Goal: Task Accomplishment & Management: Use online tool/utility

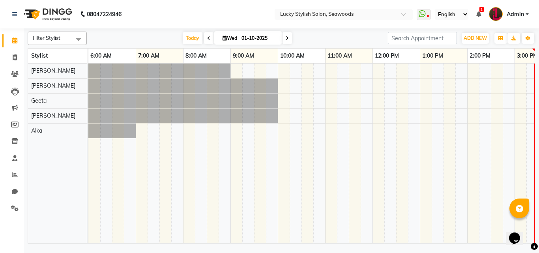
click at [260, 37] on input "01-10-2025" at bounding box center [258, 38] width 39 height 12
select select "10"
select select "2025"
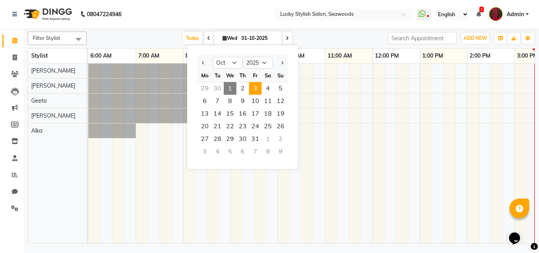
click at [256, 92] on span "3" at bounding box center [255, 88] width 13 height 13
type input "03-10-2025"
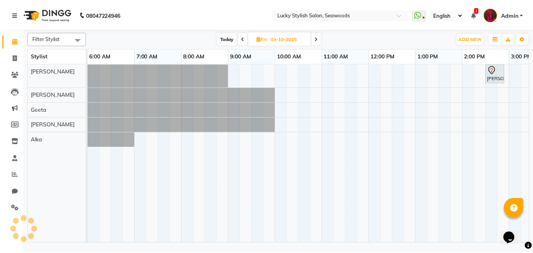
scroll to position [0, 358]
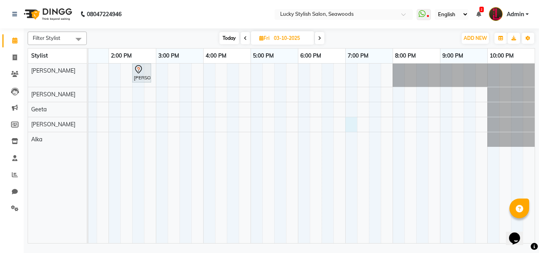
click at [353, 117] on div "[PERSON_NAME], 02:30 PM-02:55 PM, Wash & plain dry -upto midback ( [DEMOGRAPHIC…" at bounding box center [132, 152] width 804 height 179
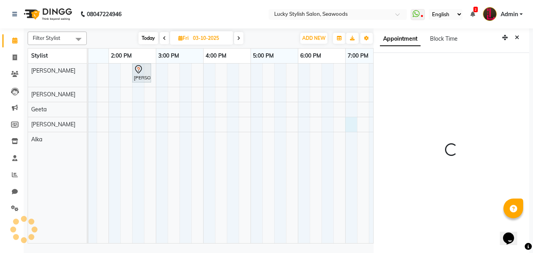
scroll to position [2, 0]
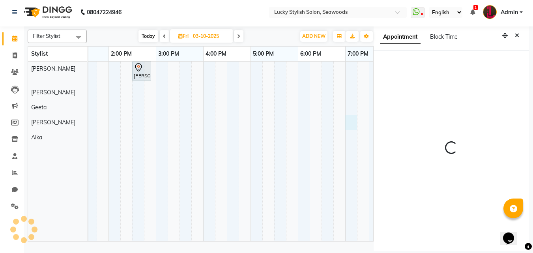
select select "45461"
select select "tentative"
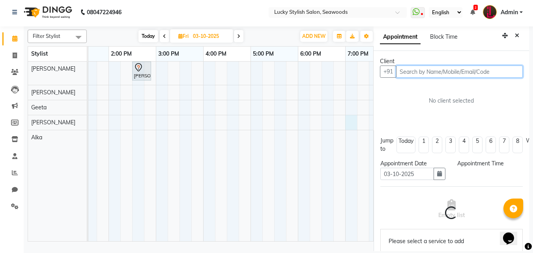
select select "1140"
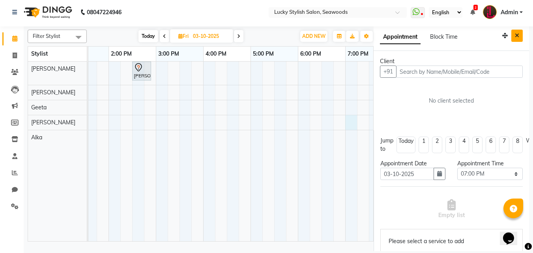
click at [514, 37] on icon "Close" at bounding box center [516, 36] width 4 height 6
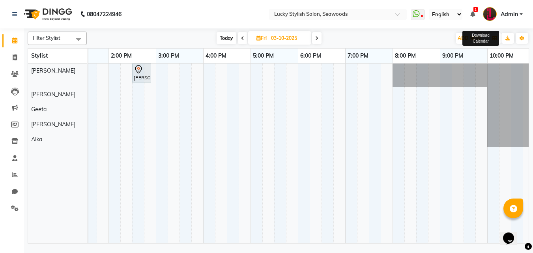
scroll to position [0, 0]
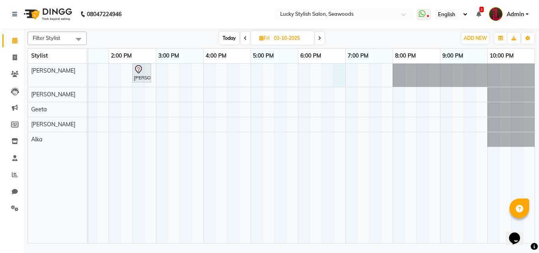
click at [344, 76] on div "[PERSON_NAME], 02:30 PM-02:55 PM, Wash & plain dry -upto midback ( [DEMOGRAPHIC…" at bounding box center [132, 152] width 804 height 179
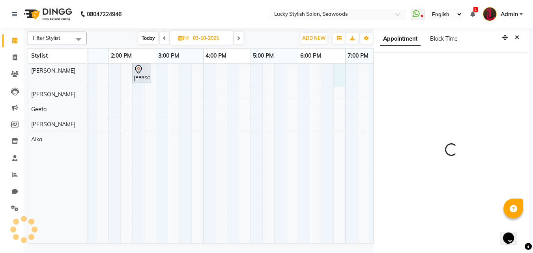
scroll to position [2, 0]
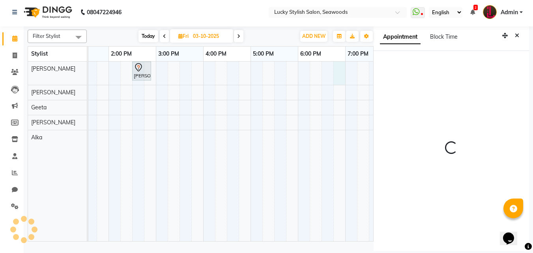
select select "10014"
select select "tentative"
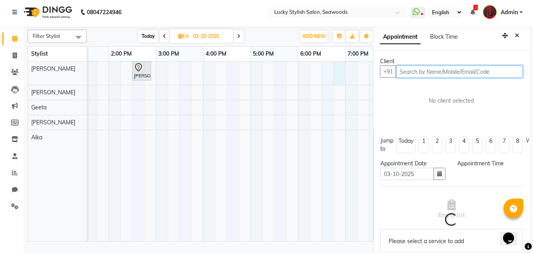
select select "1125"
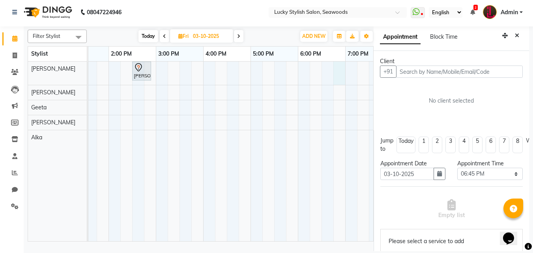
click at [350, 244] on div "Filter Stylist Select All Alka [PERSON_NAME] Geeta [PERSON_NAME] [DATE] [DATE] …" at bounding box center [278, 138] width 501 height 224
click at [345, 251] on div "Filter Stylist Select All Alka [PERSON_NAME] Geeta [PERSON_NAME] [DATE] [DATE] …" at bounding box center [278, 139] width 509 height 226
click at [310, 138] on div "[PERSON_NAME], 02:30 PM-02:55 PM, Wash & plain dry -upto midback ( [DEMOGRAPHIC…" at bounding box center [132, 151] width 804 height 179
click at [149, 38] on span "Today" at bounding box center [148, 36] width 20 height 12
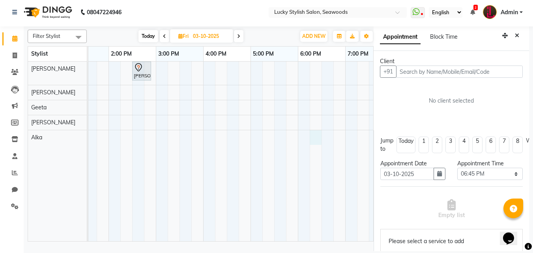
type input "01-10-2025"
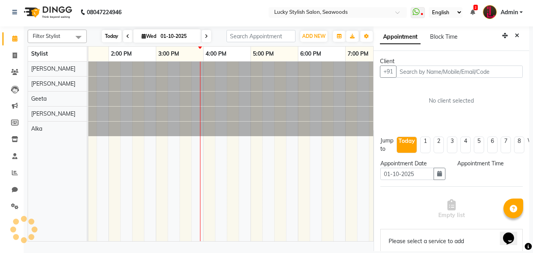
scroll to position [0, 426]
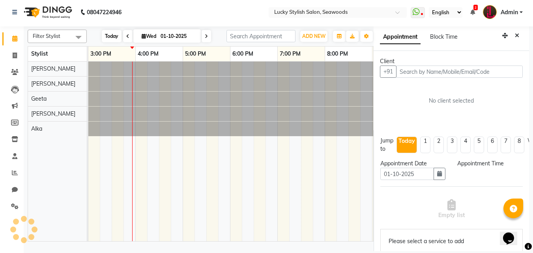
select select "1125"
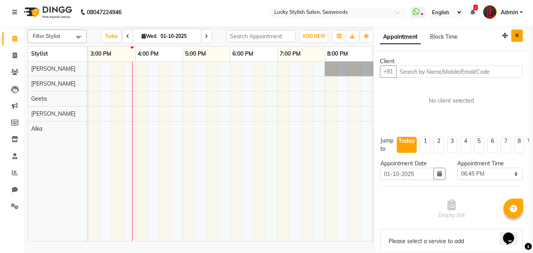
click at [511, 38] on button "Close" at bounding box center [516, 36] width 11 height 12
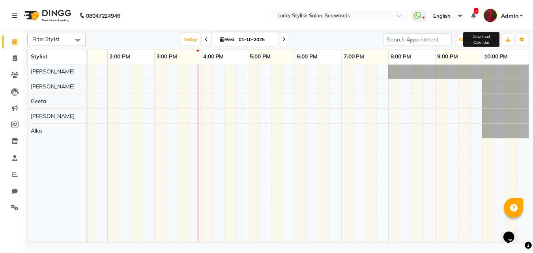
scroll to position [0, 358]
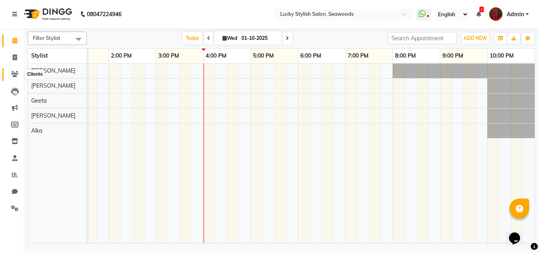
click at [14, 73] on icon at bounding box center [14, 74] width 7 height 6
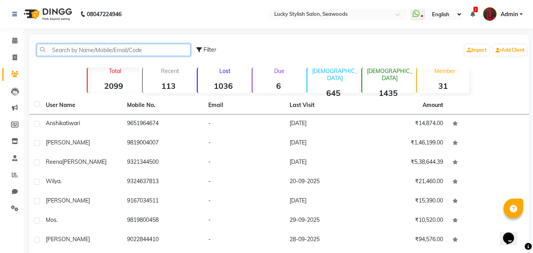
click at [96, 51] on input "text" at bounding box center [114, 50] width 154 height 12
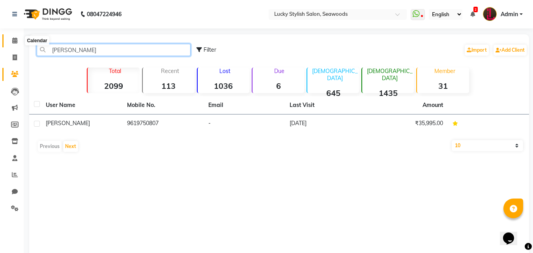
type input "[PERSON_NAME]"
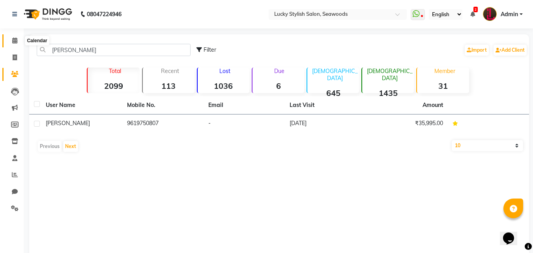
click at [13, 43] on span at bounding box center [15, 40] width 14 height 9
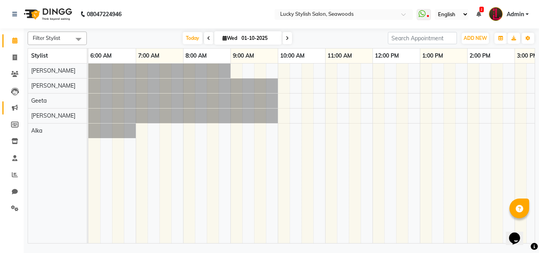
click at [12, 103] on link "Marketing" at bounding box center [11, 107] width 19 height 13
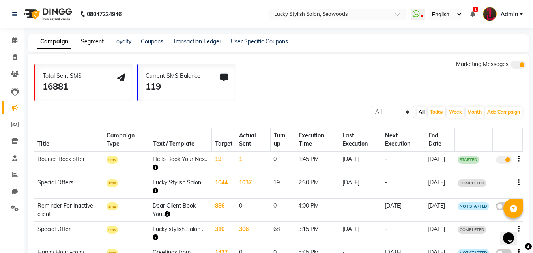
click at [85, 39] on link "Segment" at bounding box center [92, 41] width 23 height 7
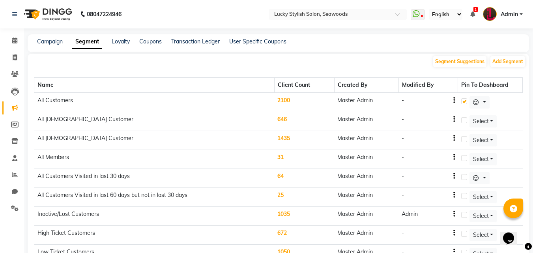
click at [278, 156] on td "31" at bounding box center [304, 159] width 60 height 19
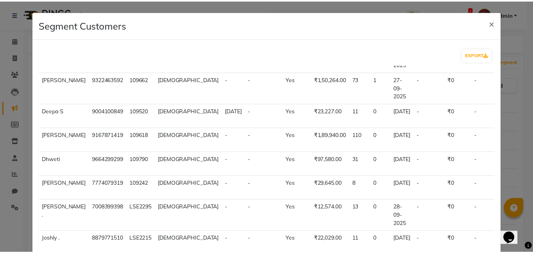
scroll to position [155, 0]
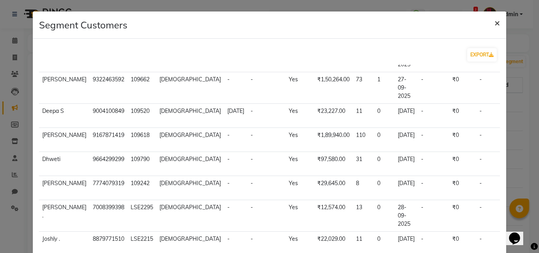
click at [494, 25] on button "×" at bounding box center [497, 22] width 18 height 22
